Goal: Task Accomplishment & Management: Manage account settings

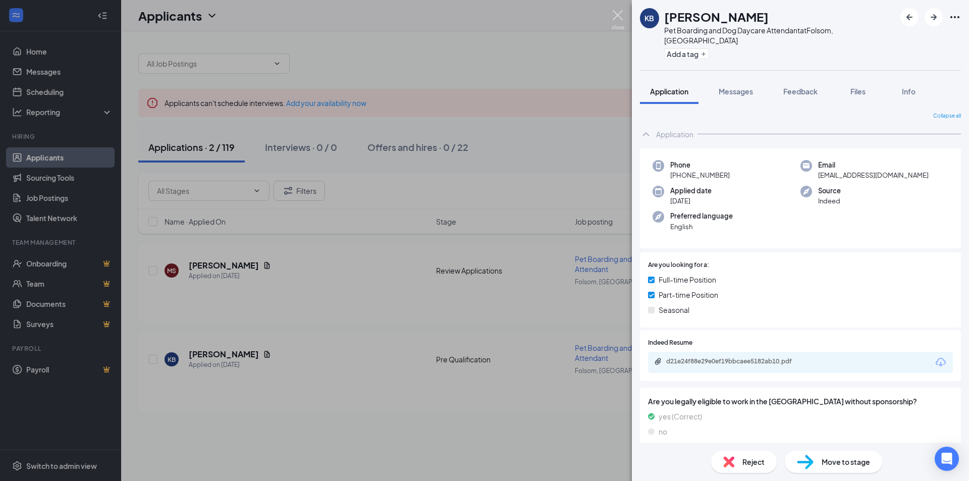
click at [613, 18] on img at bounding box center [617, 20] width 13 height 20
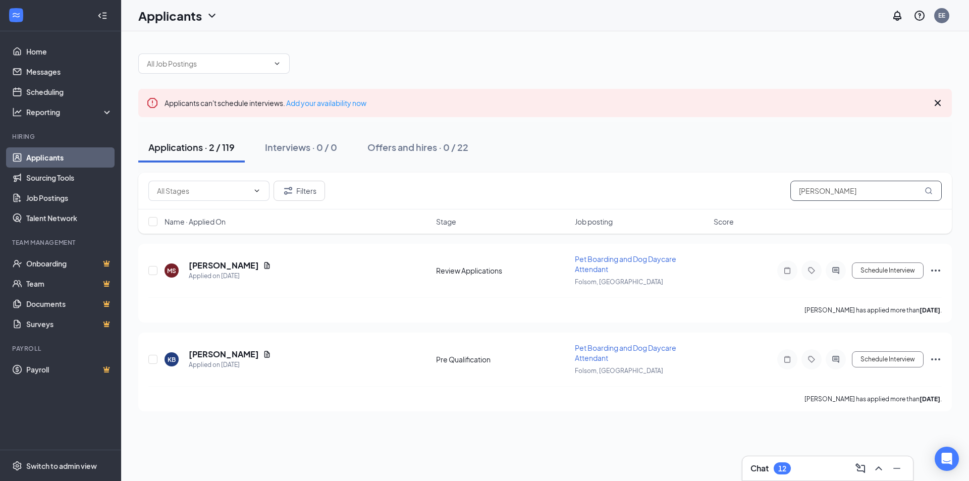
click at [851, 194] on input "[PERSON_NAME]" at bounding box center [865, 191] width 151 height 20
type input "k"
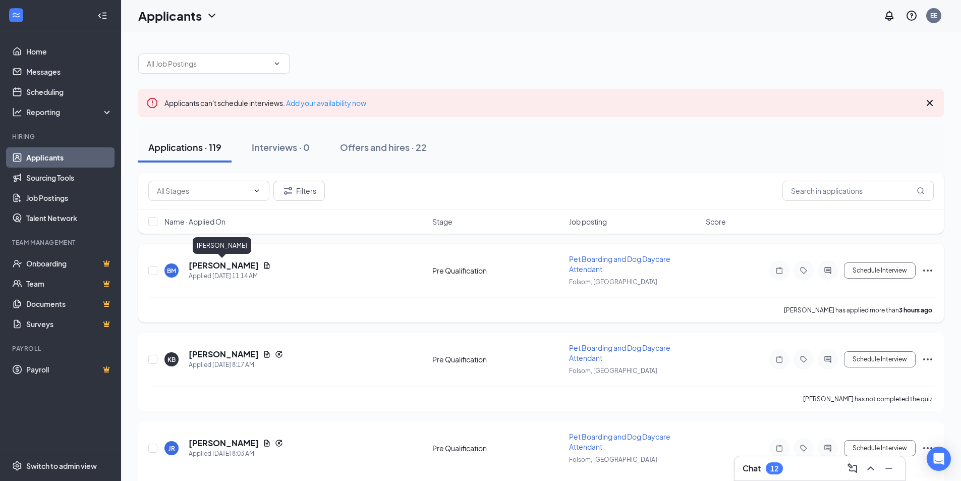
click at [218, 265] on h5 "[PERSON_NAME]" at bounding box center [224, 265] width 70 height 11
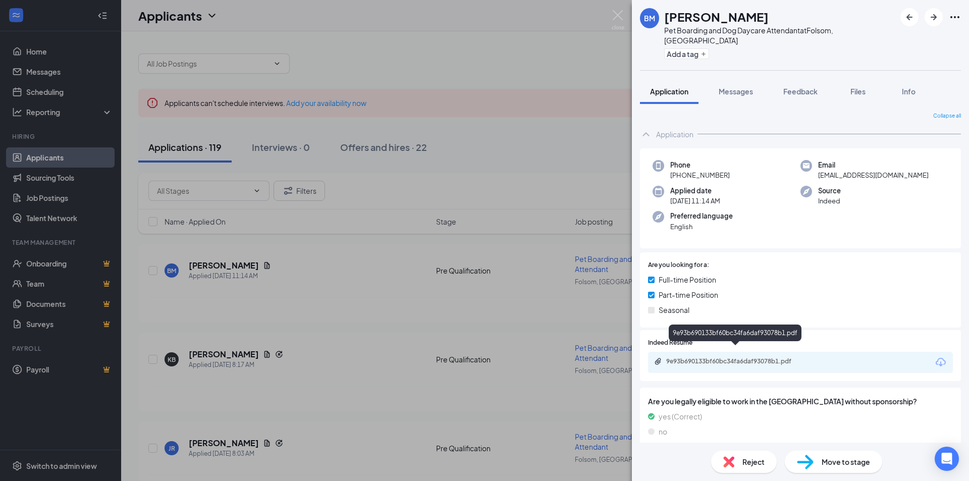
click at [704, 357] on div "9e93b690133bf60bc34fa6daf93078b1.pdf" at bounding box center [735, 362] width 163 height 10
drag, startPoint x: 254, startPoint y: 318, endPoint x: 224, endPoint y: 340, distance: 37.1
click at [254, 318] on div "BM [PERSON_NAME] Pet Boarding and Dog Daycare Attendant at [GEOGRAPHIC_DATA], […" at bounding box center [484, 240] width 969 height 481
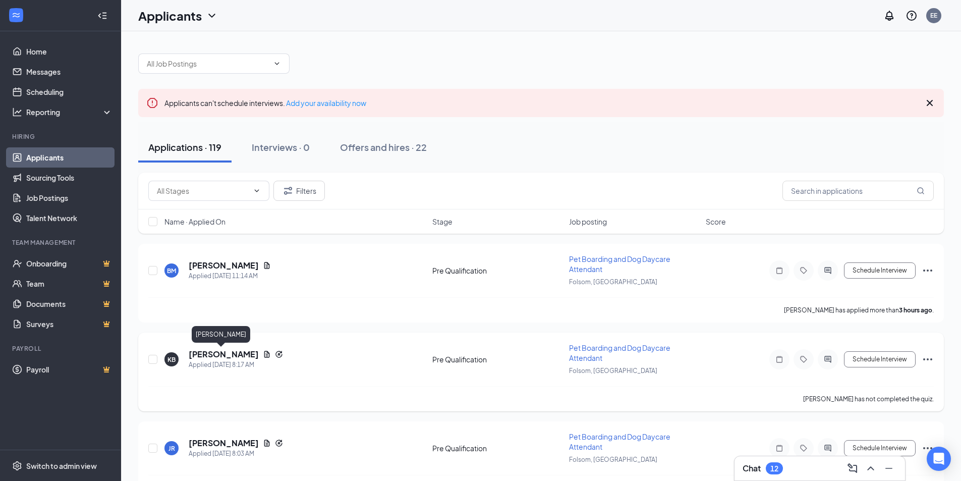
click at [209, 357] on h5 "[PERSON_NAME]" at bounding box center [224, 354] width 70 height 11
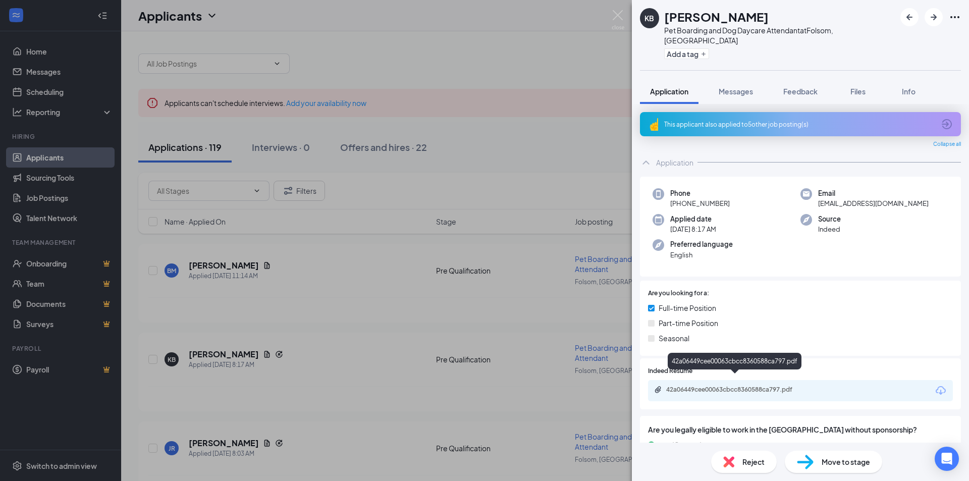
click at [729, 385] on div "42a06449cee00063cbcc8360588ca797.pdf" at bounding box center [736, 389] width 141 height 8
click at [303, 346] on div "KB [PERSON_NAME] Pet Boarding and Dog Daycare Attendant at [GEOGRAPHIC_DATA], […" at bounding box center [484, 240] width 969 height 481
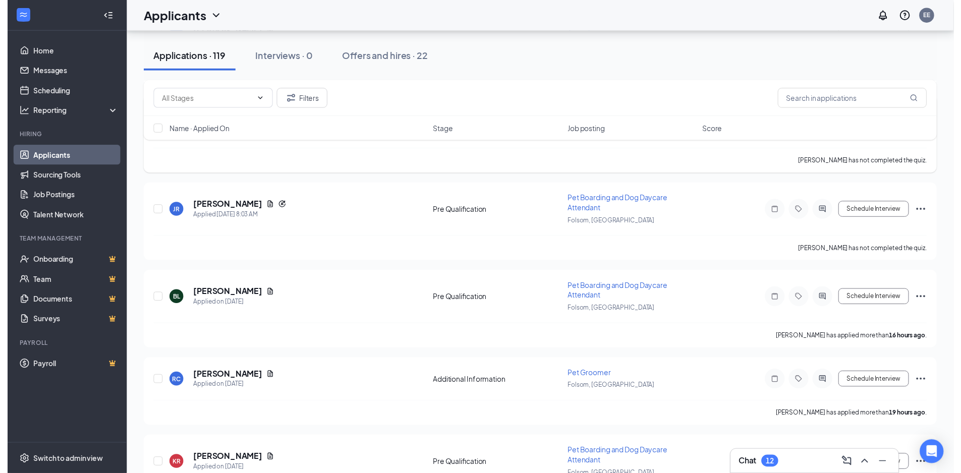
scroll to position [252, 0]
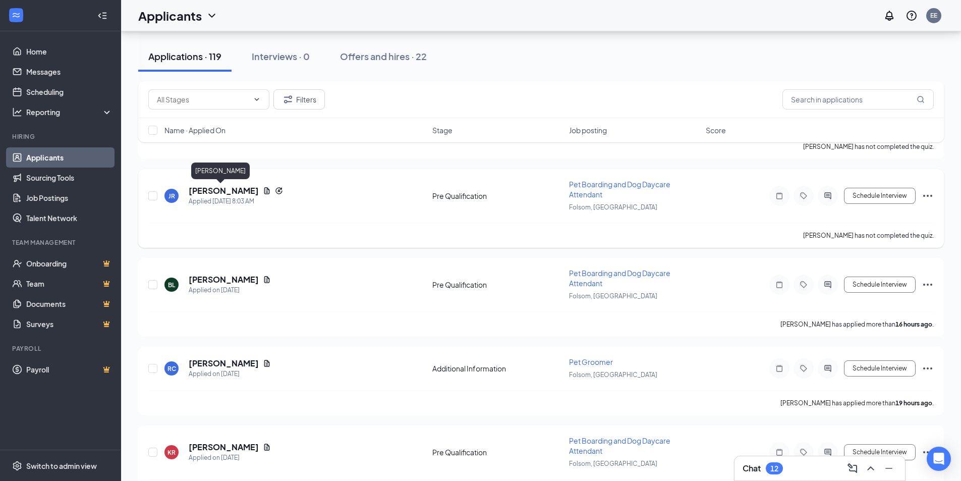
click at [210, 190] on h5 "[PERSON_NAME]" at bounding box center [224, 190] width 70 height 11
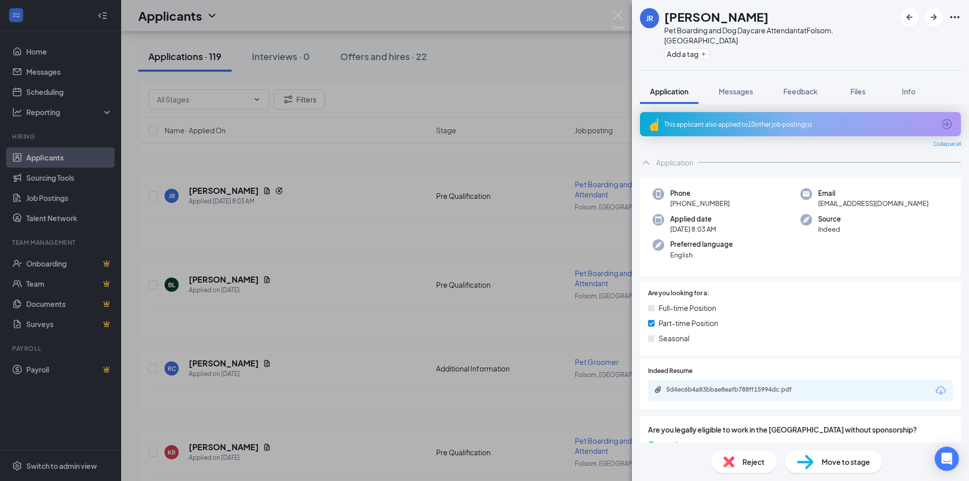
click at [734, 385] on div "5d4ec6b4a83bbae8eafb788ff15994dc.pdf" at bounding box center [736, 389] width 141 height 8
click at [339, 335] on div "JR [PERSON_NAME] Pet Boarding and Dog Daycare Attendant at [GEOGRAPHIC_DATA], […" at bounding box center [484, 240] width 969 height 481
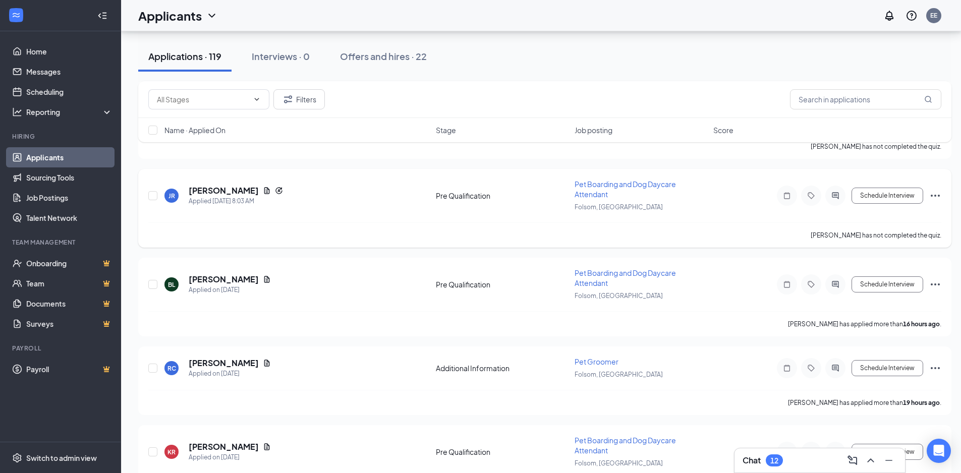
click at [224, 184] on div "JR [PERSON_NAME] Applied [DATE] 8:03 AM Pre Qualification Pet Boarding and Dog …" at bounding box center [544, 200] width 793 height 43
click at [222, 191] on h5 "[PERSON_NAME]" at bounding box center [224, 190] width 70 height 11
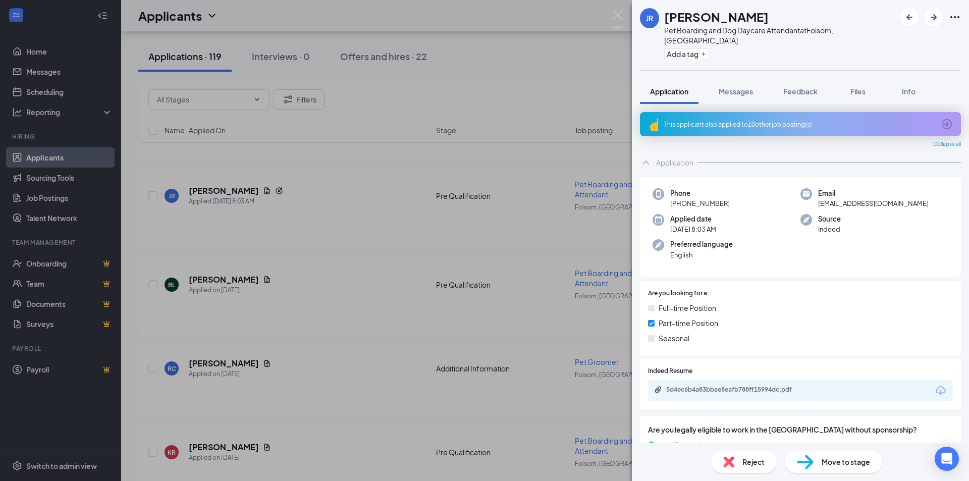
click at [315, 255] on div "JR [PERSON_NAME] Pet Boarding and Dog Daycare Attendant at [GEOGRAPHIC_DATA], […" at bounding box center [484, 240] width 969 height 481
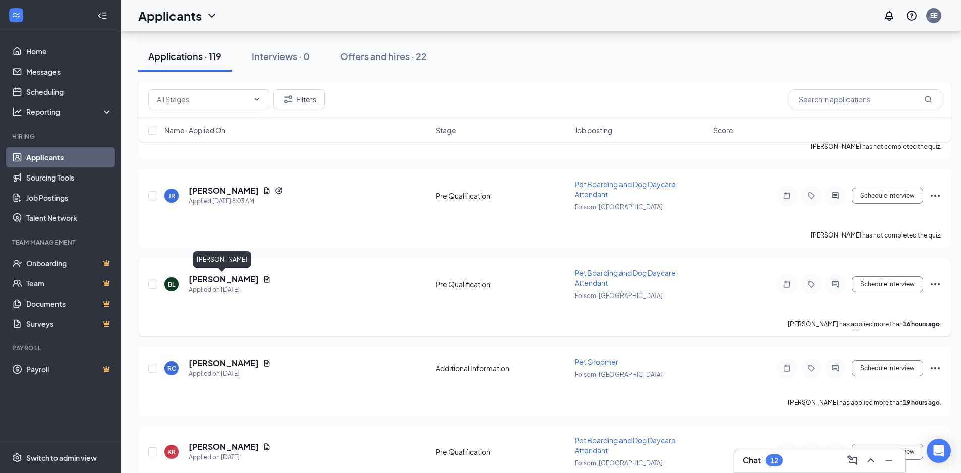
click at [230, 280] on h5 "[PERSON_NAME]" at bounding box center [224, 279] width 70 height 11
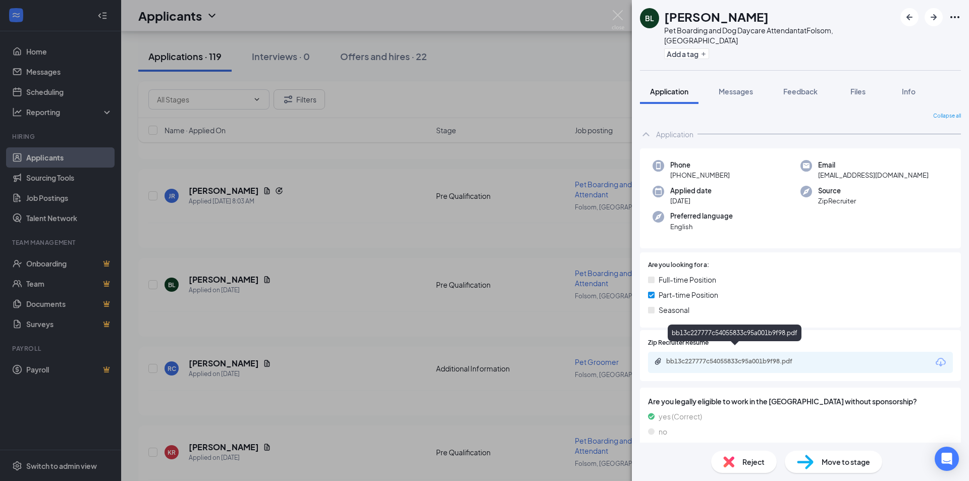
click at [726, 357] on div "bb13c227777c54055833c95a001b9f98.pdf" at bounding box center [736, 361] width 141 height 8
click at [316, 333] on div "[PERSON_NAME] Pet Boarding and Dog Daycare Attendant at [GEOGRAPHIC_DATA], [GEO…" at bounding box center [484, 240] width 969 height 481
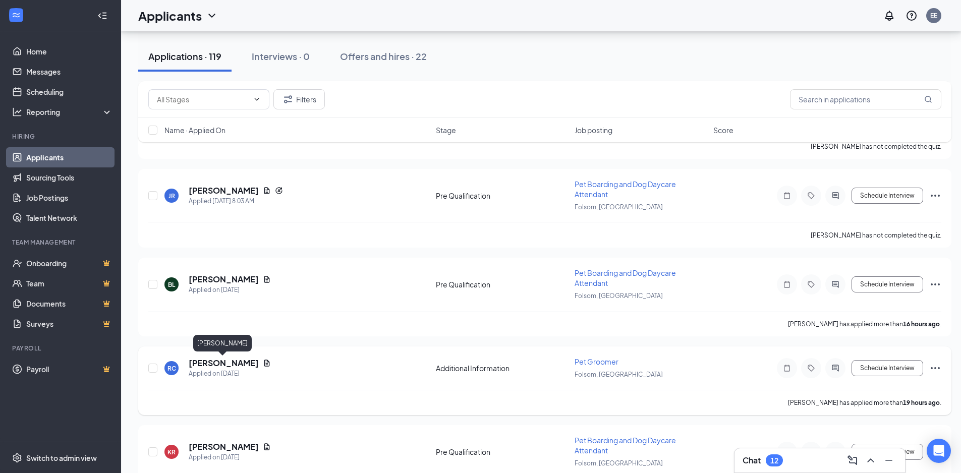
click at [236, 366] on h5 "[PERSON_NAME]" at bounding box center [224, 363] width 70 height 11
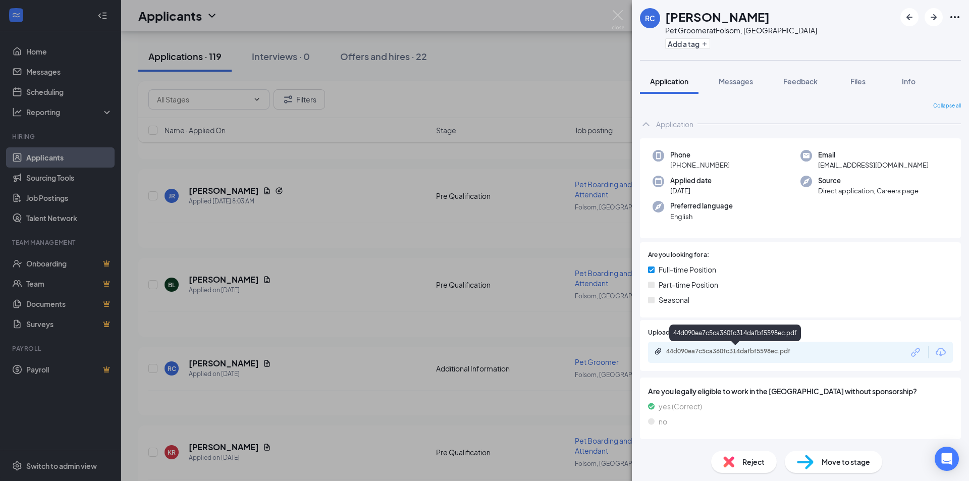
click at [721, 354] on div "44d090ea7c5ca360fc314dafbf5598ec.pdf" at bounding box center [736, 351] width 141 height 8
click at [344, 264] on div "RC [PERSON_NAME] Pet Groomer at [GEOGRAPHIC_DATA], [GEOGRAPHIC_DATA] Add a tag …" at bounding box center [484, 240] width 969 height 481
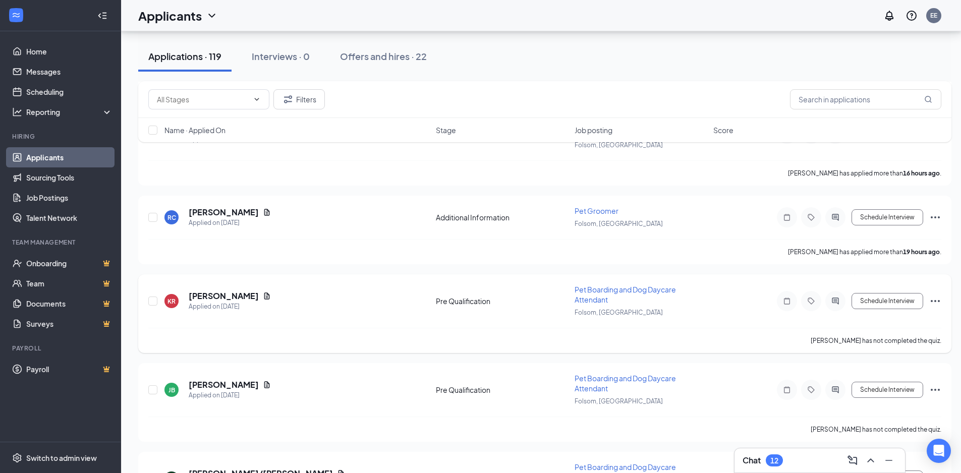
scroll to position [505, 0]
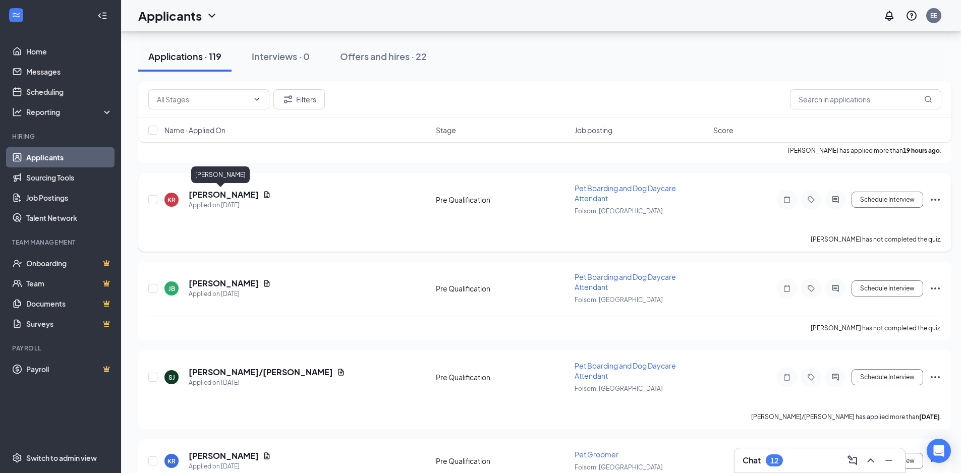
click at [217, 193] on h5 "[PERSON_NAME]" at bounding box center [224, 194] width 70 height 11
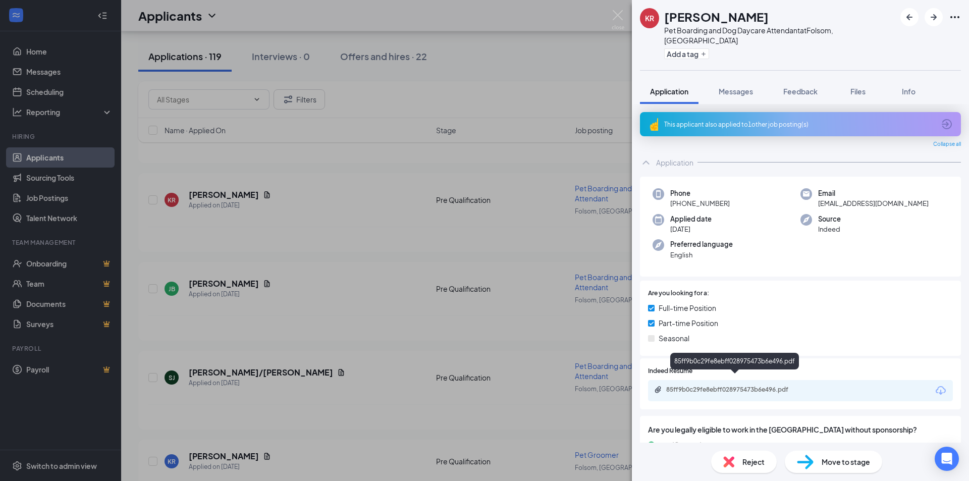
click at [742, 385] on div "85ff9b0c29fe8ebff028975473b6e496.pdf" at bounding box center [736, 389] width 141 height 8
click at [738, 385] on div "85ff9b0c29fe8ebff028975473b6e496.pdf" at bounding box center [736, 389] width 141 height 8
click at [275, 255] on div "KR [PERSON_NAME] Pet Boarding and Dog Daycare Attendant at [GEOGRAPHIC_DATA], […" at bounding box center [484, 240] width 969 height 481
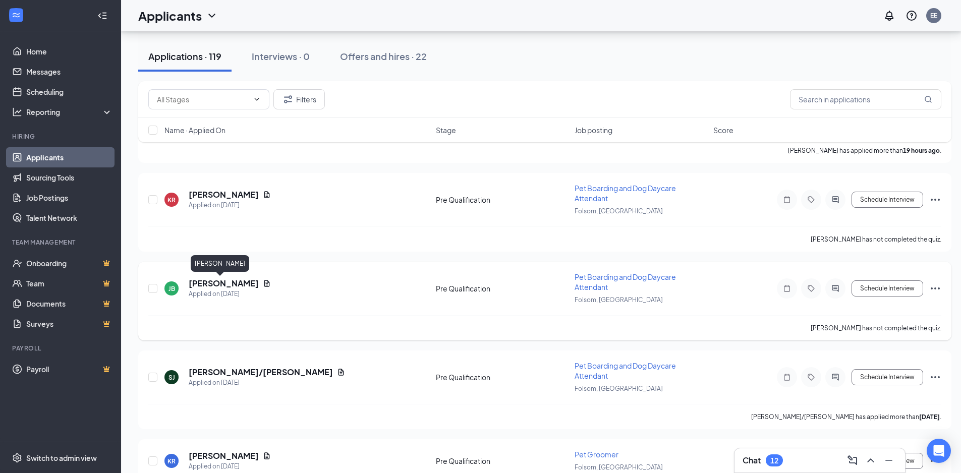
click at [210, 281] on h5 "[PERSON_NAME]" at bounding box center [224, 283] width 70 height 11
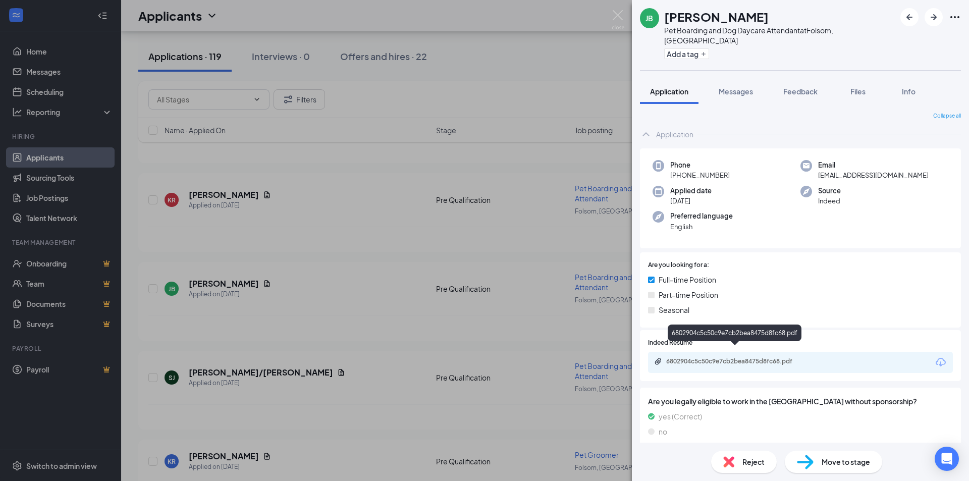
click at [737, 357] on div "6802904c5c50c9e7cb2bea8475d8fc68.pdf" at bounding box center [736, 361] width 141 height 8
click at [245, 374] on div "JB [PERSON_NAME] Pet Boarding and Dog Daycare Attendant at [GEOGRAPHIC_DATA], […" at bounding box center [484, 240] width 969 height 481
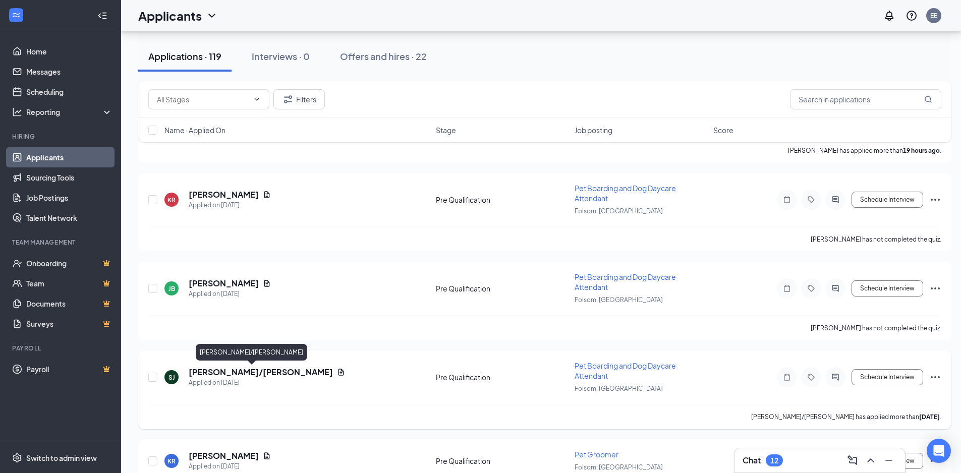
click at [244, 374] on h5 "[PERSON_NAME]/[PERSON_NAME]" at bounding box center [261, 372] width 144 height 11
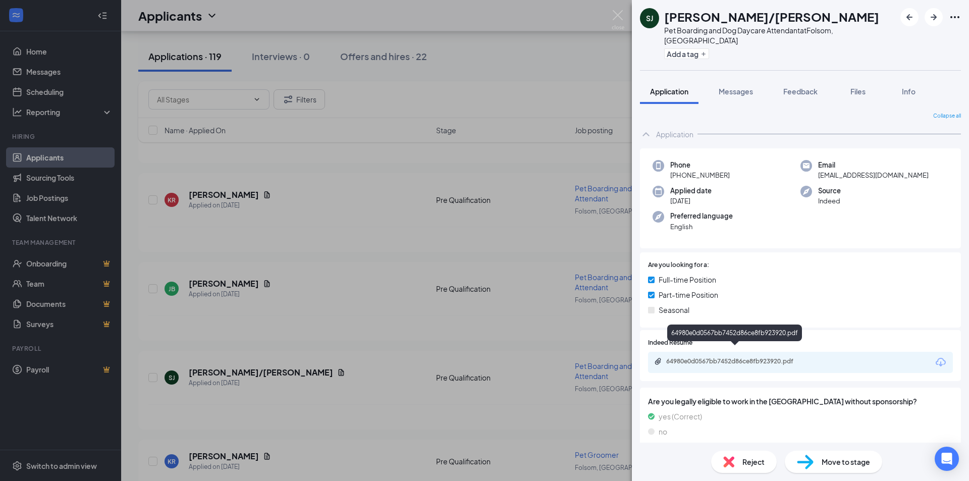
click at [727, 357] on div "64980e0d0567bb7452d86ce8fb923920.pdf" at bounding box center [736, 361] width 141 height 8
click at [272, 349] on div "SJ [PERSON_NAME]/[PERSON_NAME] Pet Boarding and Dog Daycare Attendant at [GEOGR…" at bounding box center [484, 240] width 969 height 481
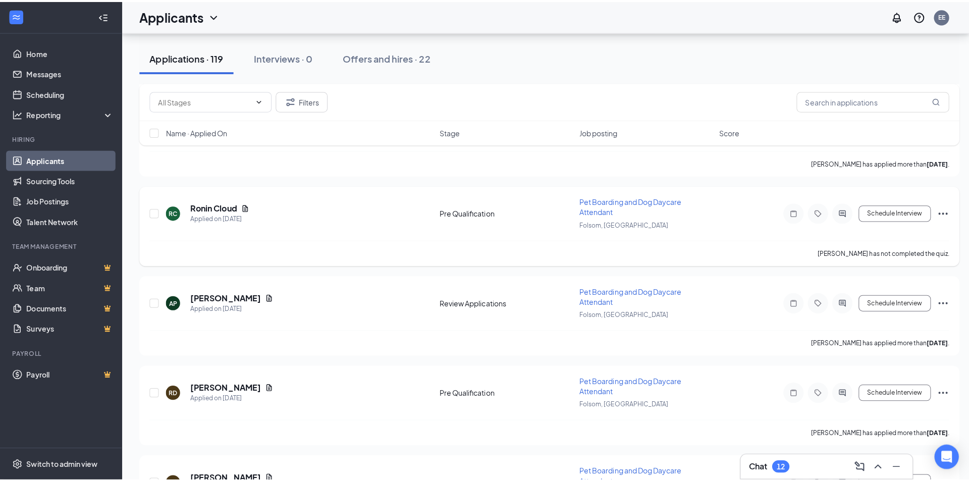
scroll to position [858, 0]
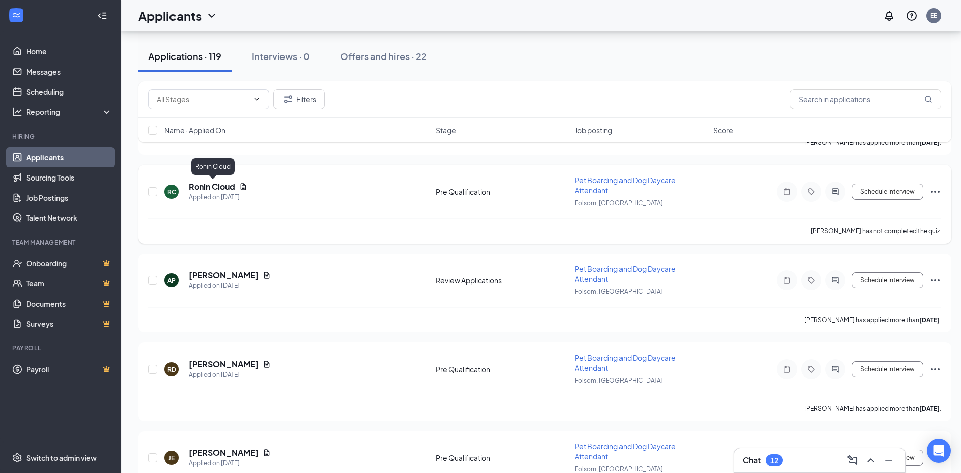
click at [230, 187] on h5 "Ronin Cloud" at bounding box center [212, 186] width 46 height 11
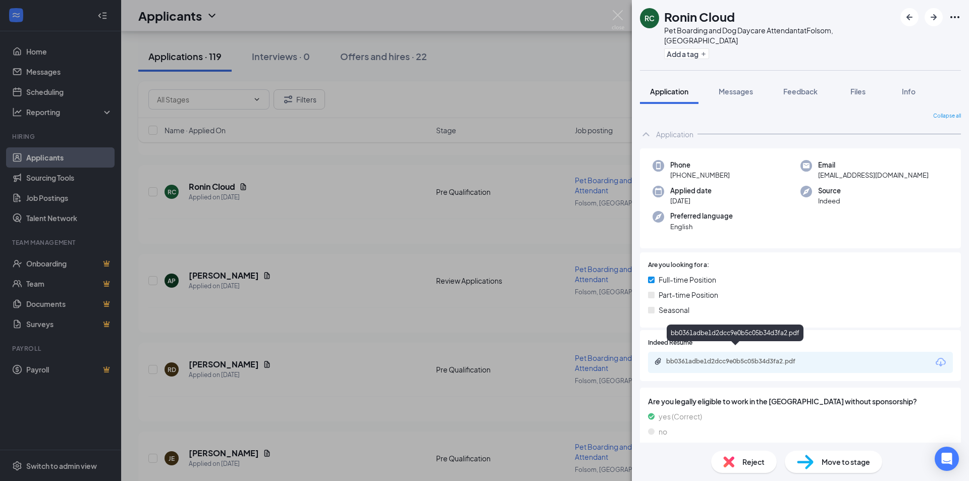
click at [733, 357] on div "bb0361adbe1d2dcc9e0b5c05b34d3fa2.pdf" at bounding box center [736, 361] width 141 height 8
click at [208, 270] on div "RC Ronin Cloud Pet Boarding and Dog Daycare Attendant at [GEOGRAPHIC_DATA], [GE…" at bounding box center [484, 240] width 969 height 481
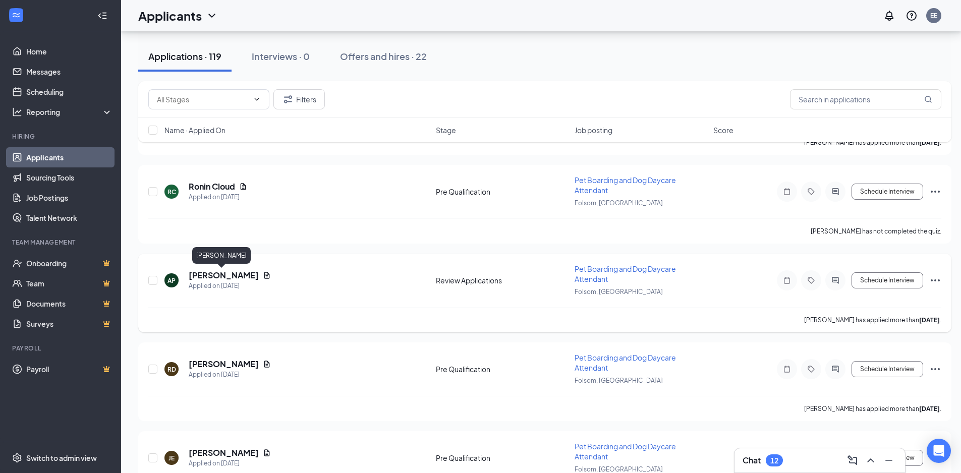
click at [210, 275] on h5 "[PERSON_NAME]" at bounding box center [224, 275] width 70 height 11
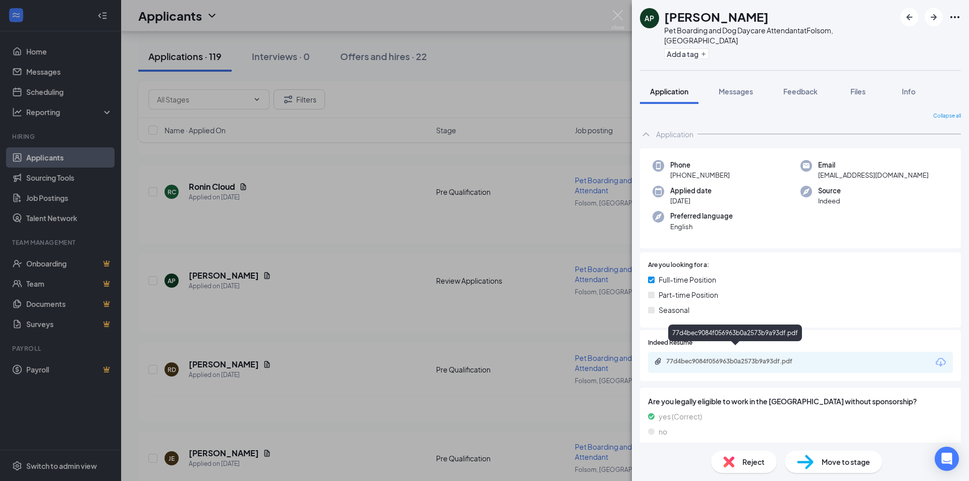
click at [720, 357] on div "77d4bec9084f056963b0a2573b9a93df.pdf" at bounding box center [736, 361] width 141 height 8
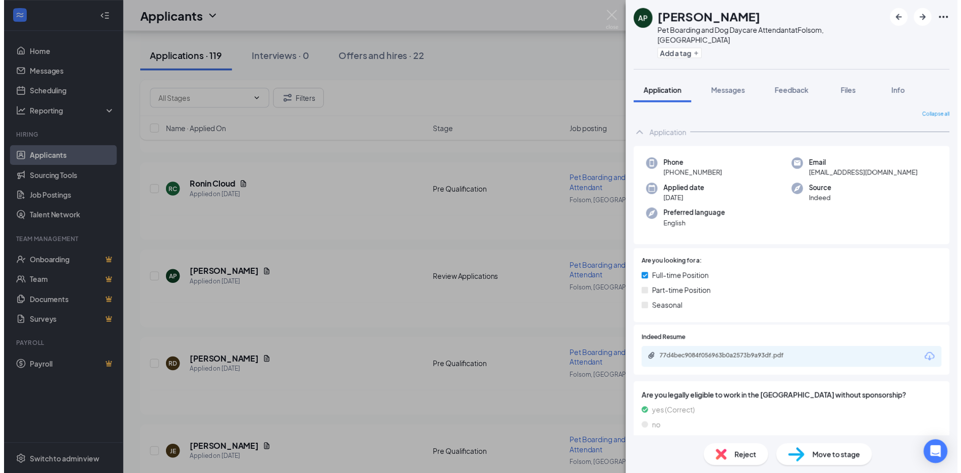
scroll to position [858, 0]
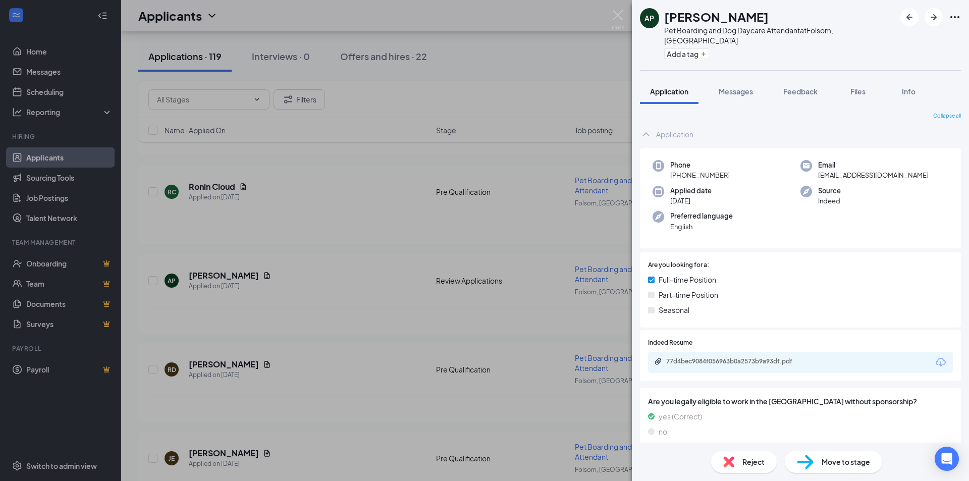
click at [227, 335] on div "AP [PERSON_NAME] Pet Boarding and Dog Daycare Attendant at [GEOGRAPHIC_DATA], […" at bounding box center [484, 240] width 969 height 481
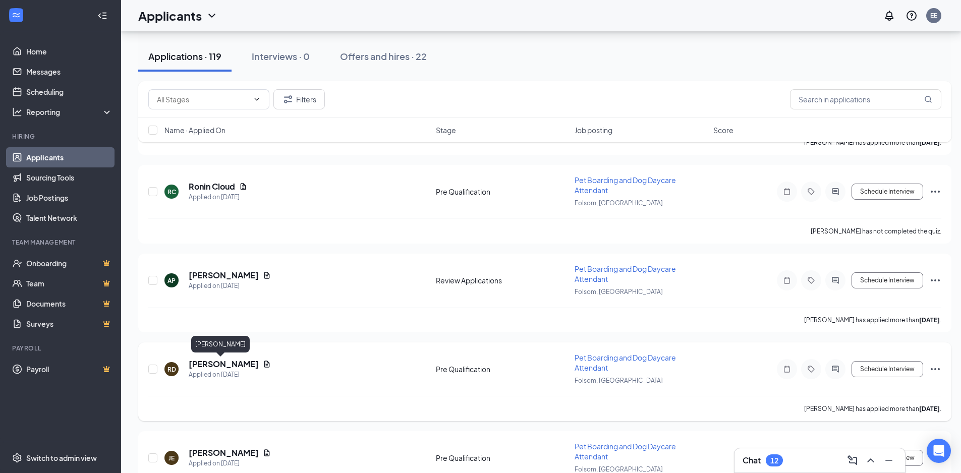
click at [220, 367] on h5 "[PERSON_NAME]" at bounding box center [224, 364] width 70 height 11
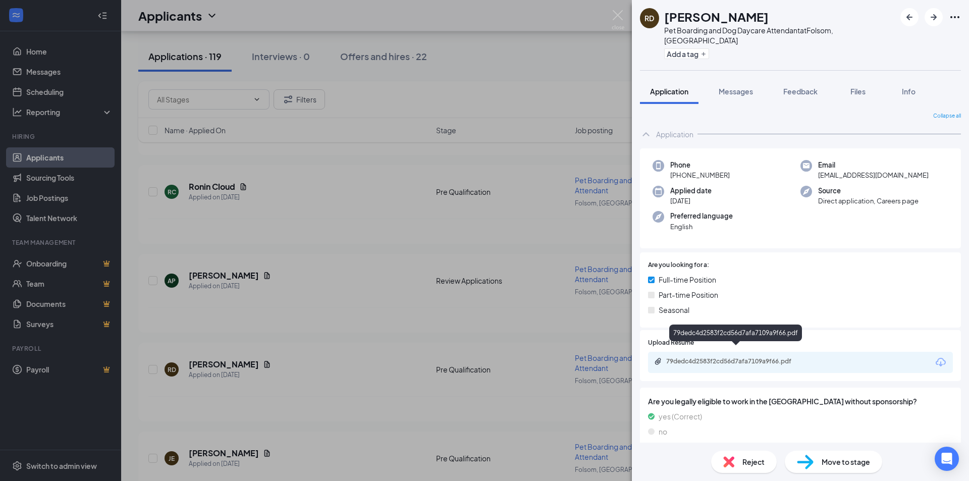
click at [741, 357] on div "79dedc4d2583f2cd56d7afa7109a9f66.pdf" at bounding box center [736, 361] width 141 height 8
click at [290, 253] on div "RD Reed Davies Pet Boarding and Dog Daycare Attendant at Folsom, CA Add a tag A…" at bounding box center [484, 240] width 969 height 481
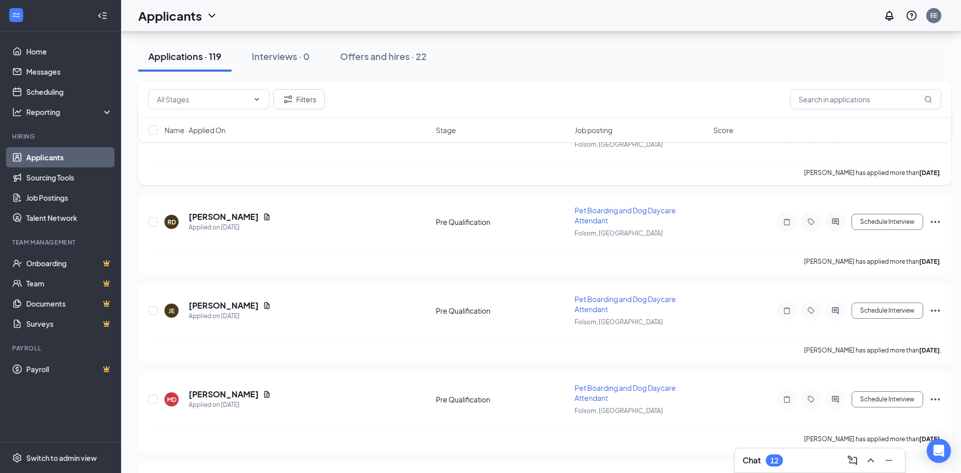
scroll to position [1059, 0]
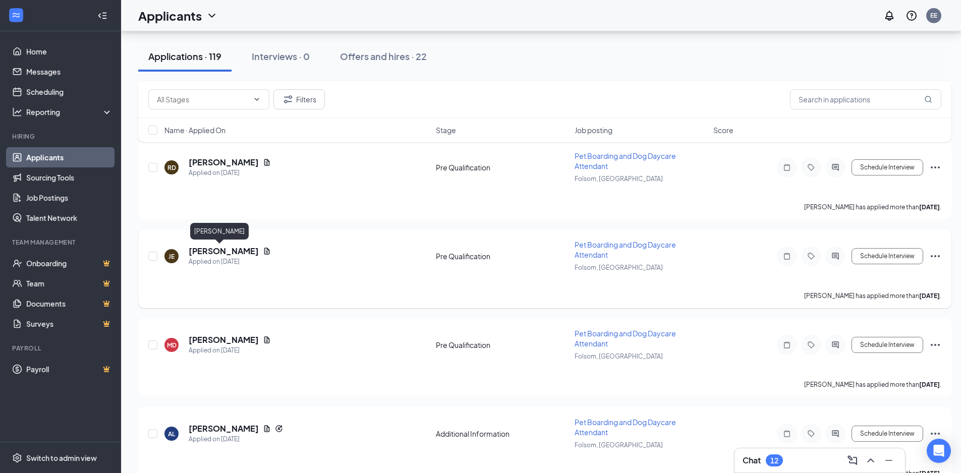
click at [205, 254] on h5 "[PERSON_NAME]" at bounding box center [224, 251] width 70 height 11
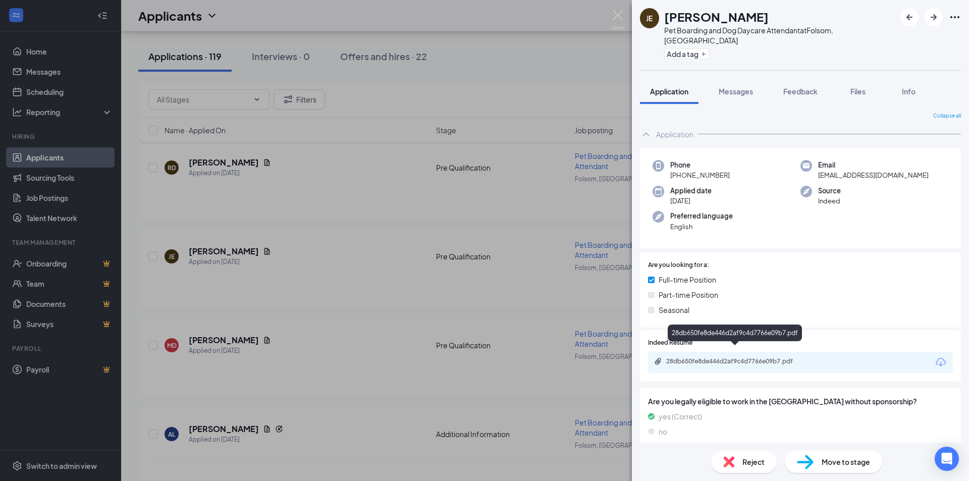
click at [756, 357] on div "28db650fe8de446d2af9c4d7766e09b7.pdf" at bounding box center [736, 361] width 141 height 8
click at [238, 334] on div "JE josie egan Pet Boarding and Dog Daycare Attendant at Folsom, CA Add a tag Ap…" at bounding box center [484, 240] width 969 height 481
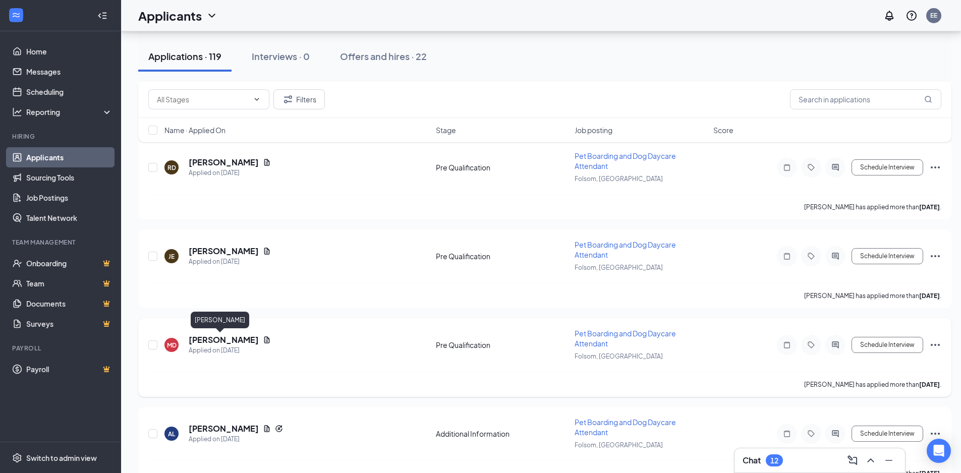
click at [212, 337] on h5 "[PERSON_NAME]" at bounding box center [224, 339] width 70 height 11
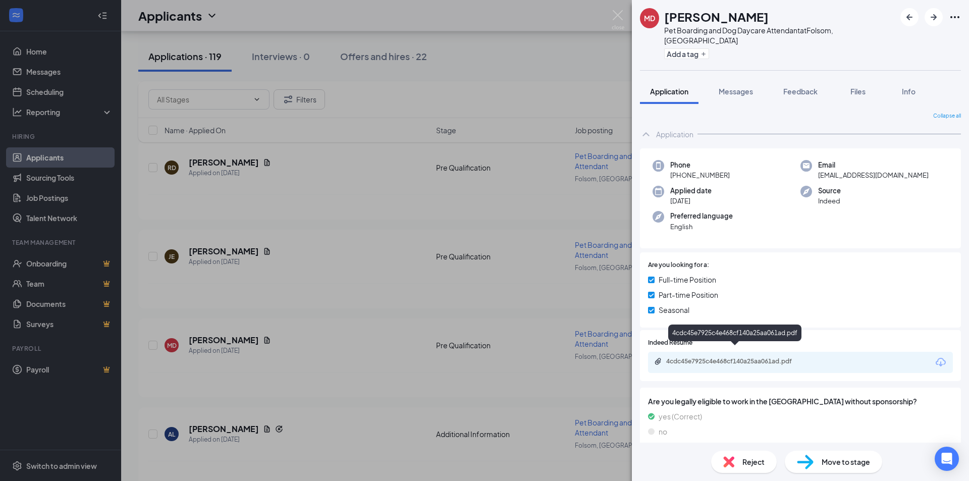
click at [746, 357] on div "4cdc45e7925c4e468cf140a25aa061ad.pdf" at bounding box center [736, 361] width 141 height 8
click at [266, 314] on div "MD MAX DUBIE Pet Boarding and Dog Daycare Attendant at Folsom, CA Add a tag App…" at bounding box center [484, 240] width 969 height 481
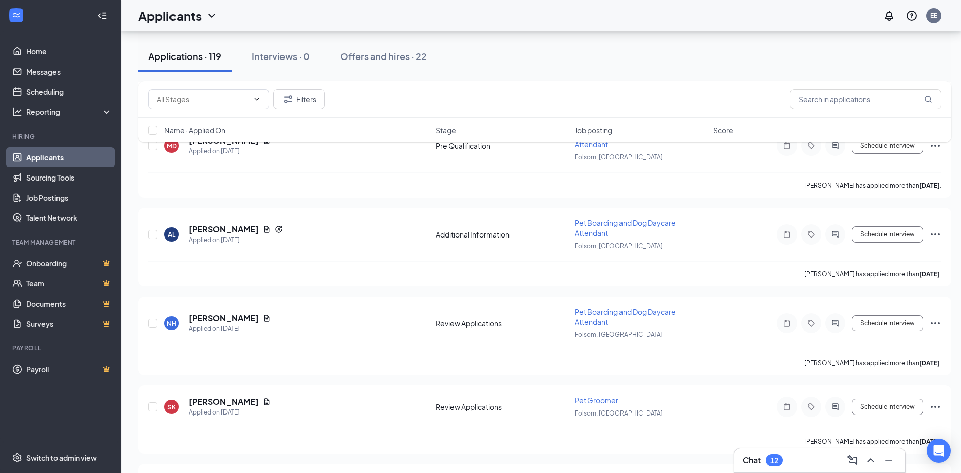
scroll to position [1261, 0]
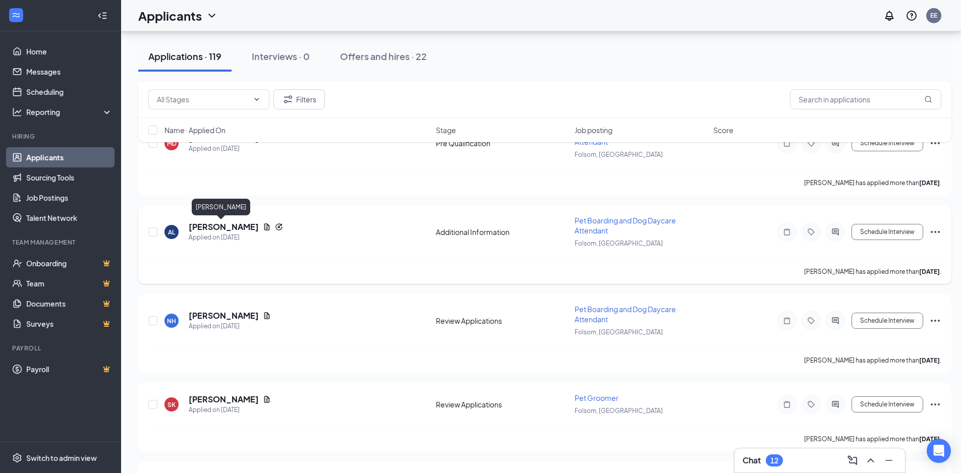
click at [218, 226] on h5 "[PERSON_NAME]" at bounding box center [224, 226] width 70 height 11
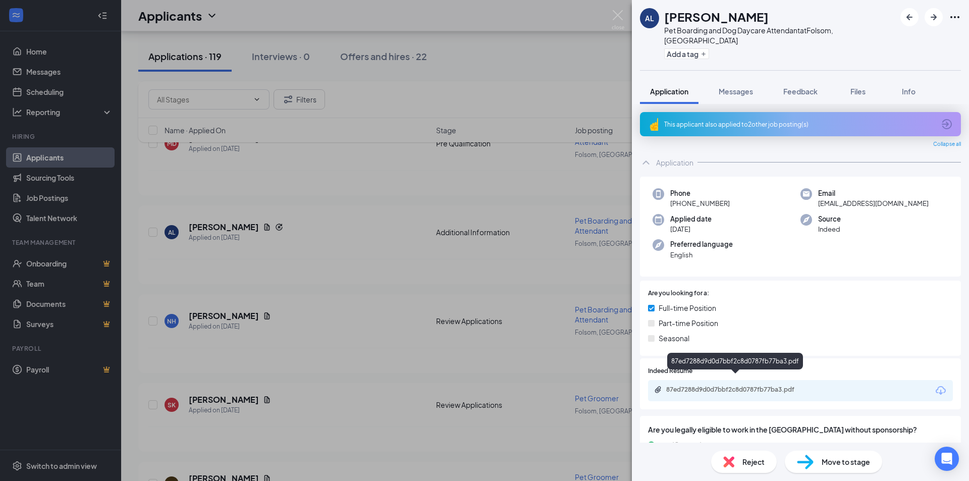
click at [703, 385] on div "87ed7288d9d0d7bbf2c8d0787fb77ba3.pdf" at bounding box center [736, 389] width 141 height 8
click at [226, 285] on div "AL Adelaide Lee Pet Boarding and Dog Daycare Attendant at Folsom, CA Add a tag …" at bounding box center [484, 240] width 969 height 481
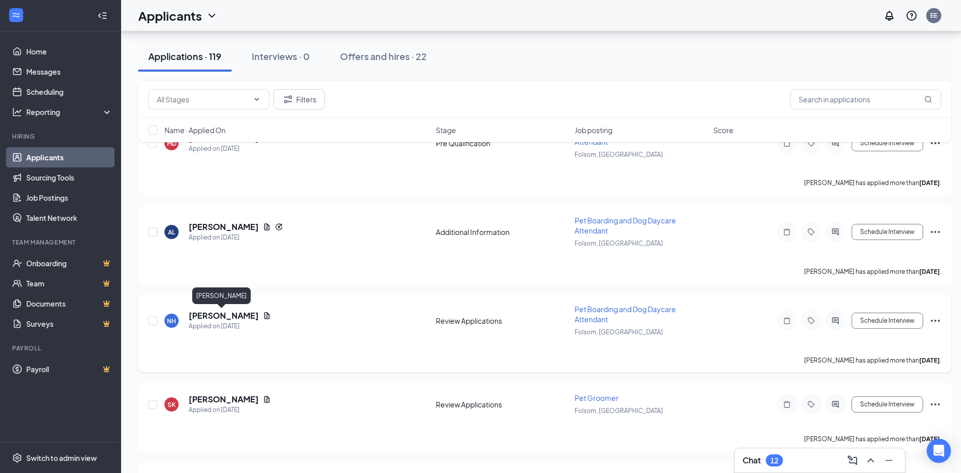
click at [220, 313] on h5 "[PERSON_NAME]" at bounding box center [224, 315] width 70 height 11
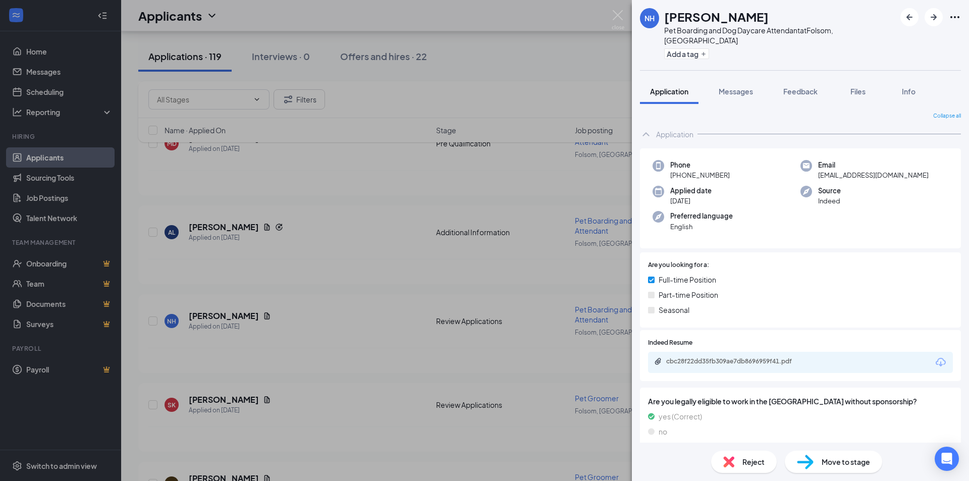
click at [731, 352] on div "cbc28f22dd35fb309ae7db8696959f41.pdf" at bounding box center [800, 362] width 305 height 21
click at [731, 357] on div "cbc28f22dd35fb309ae7db8696959f41.pdf" at bounding box center [736, 361] width 141 height 8
click at [300, 299] on div "NH Nicolas Harms Pet Boarding and Dog Daycare Attendant at Folsom, CA Add a tag…" at bounding box center [484, 240] width 969 height 481
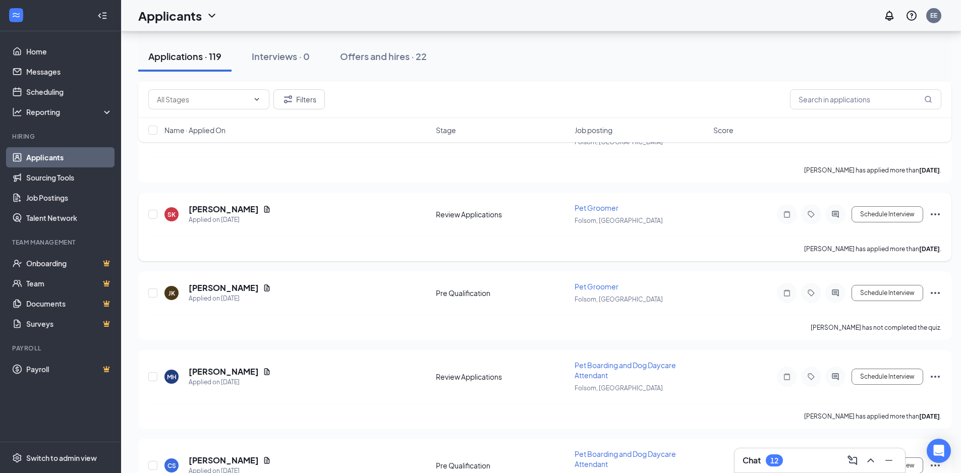
scroll to position [1463, 0]
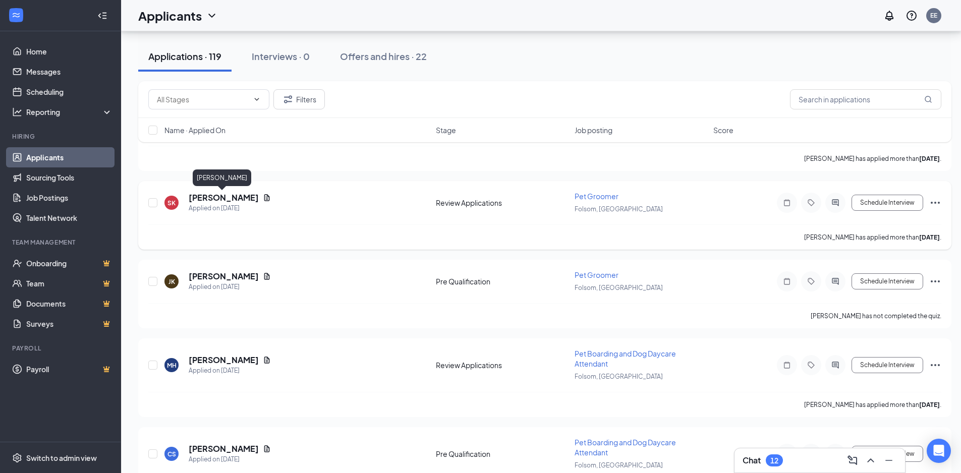
click at [199, 196] on h5 "[PERSON_NAME]" at bounding box center [224, 197] width 70 height 11
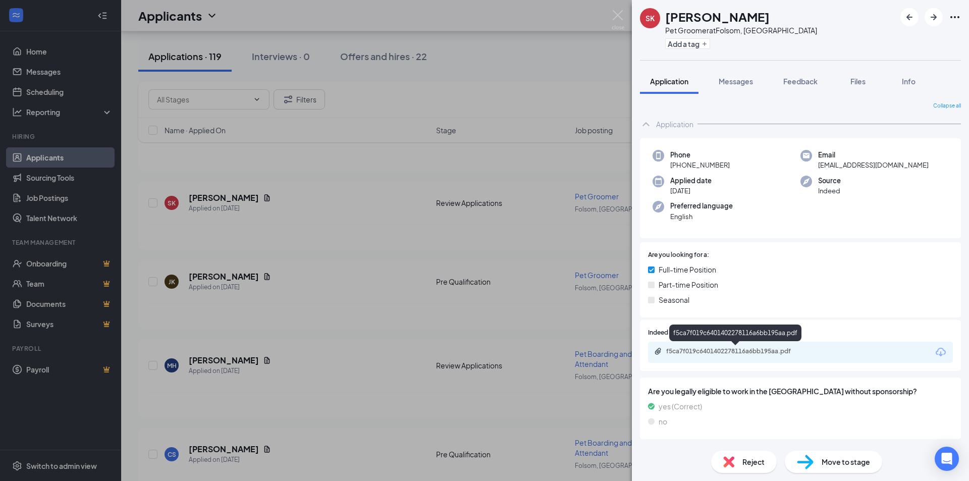
click at [764, 356] on div "f5ca7f019c6401402278116a6bb195aa.pdf" at bounding box center [735, 352] width 163 height 10
click at [210, 270] on div "SK Shuang Kishov Pet Groomer at Folsom, CA Add a tag Application Messages Feedb…" at bounding box center [484, 240] width 969 height 481
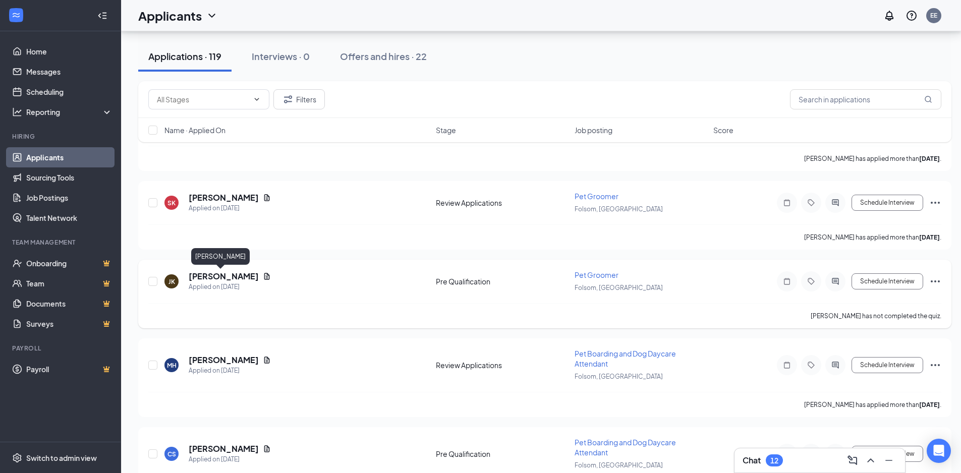
click at [206, 279] on h5 "[PERSON_NAME]" at bounding box center [224, 276] width 70 height 11
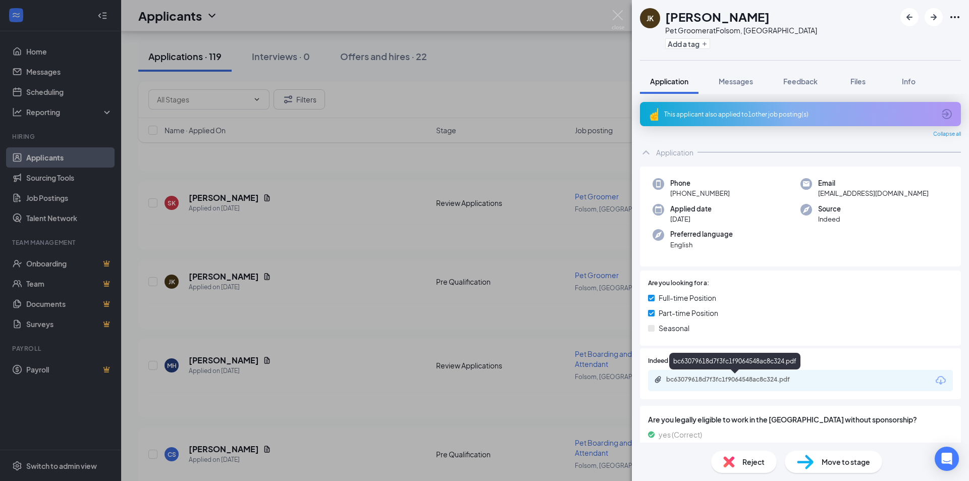
click at [694, 381] on div "bc63079618d7f3fc1f9064548ac8c324.pdf" at bounding box center [736, 379] width 141 height 8
click at [365, 314] on div "JK Jayne Keller Pet Groomer at Folsom, CA Add a tag Application Messages Feedba…" at bounding box center [484, 240] width 969 height 481
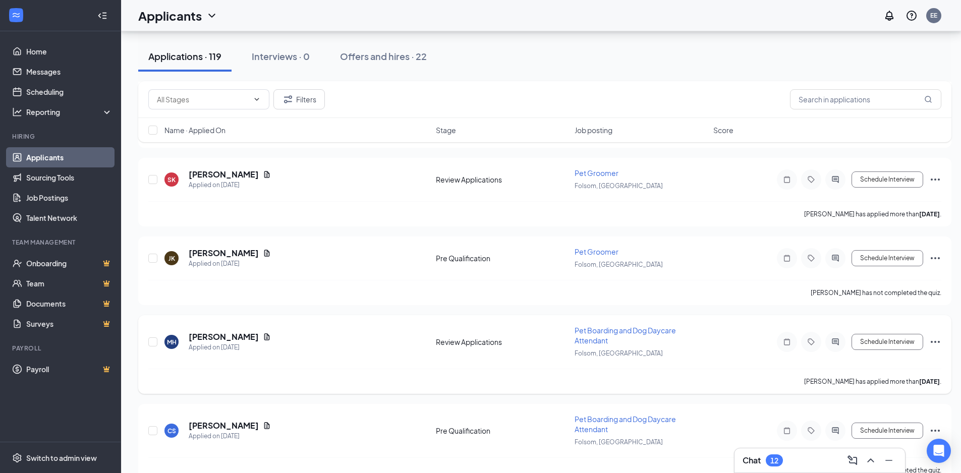
scroll to position [1508, 0]
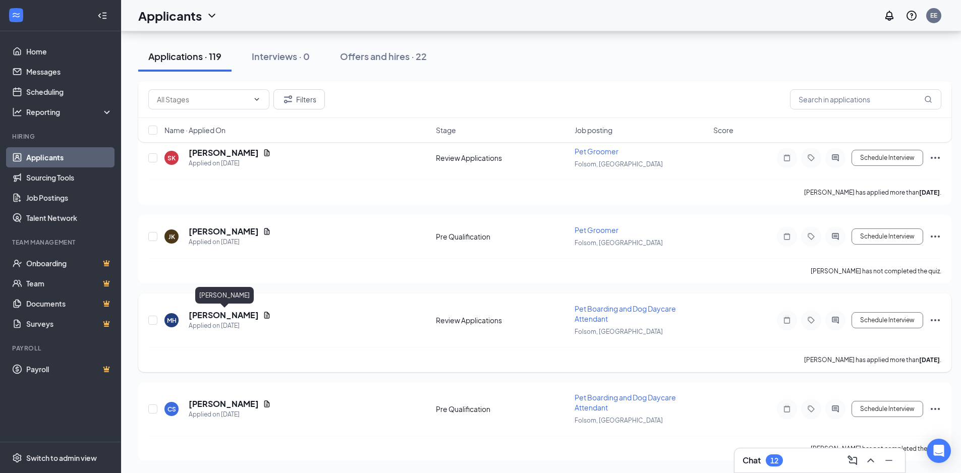
click at [214, 318] on h5 "[PERSON_NAME]" at bounding box center [224, 315] width 70 height 11
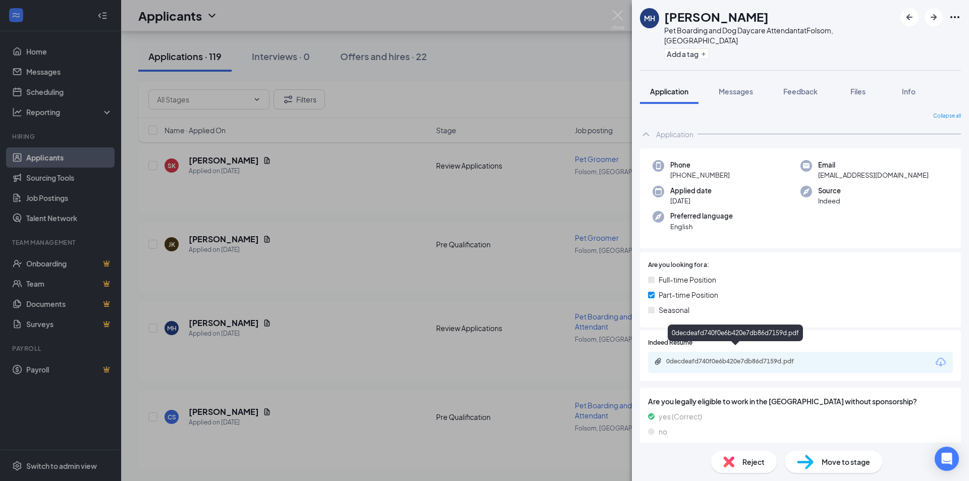
click at [770, 357] on div "0decdeafd740f0e6b420e7db86d7159d.pdf" at bounding box center [736, 361] width 141 height 8
click at [367, 287] on div "MH Megan Hendrickson Pet Boarding and Dog Daycare Attendant at Folsom, CA Add a…" at bounding box center [484, 240] width 969 height 481
